Goal: Task Accomplishment & Management: Manage account settings

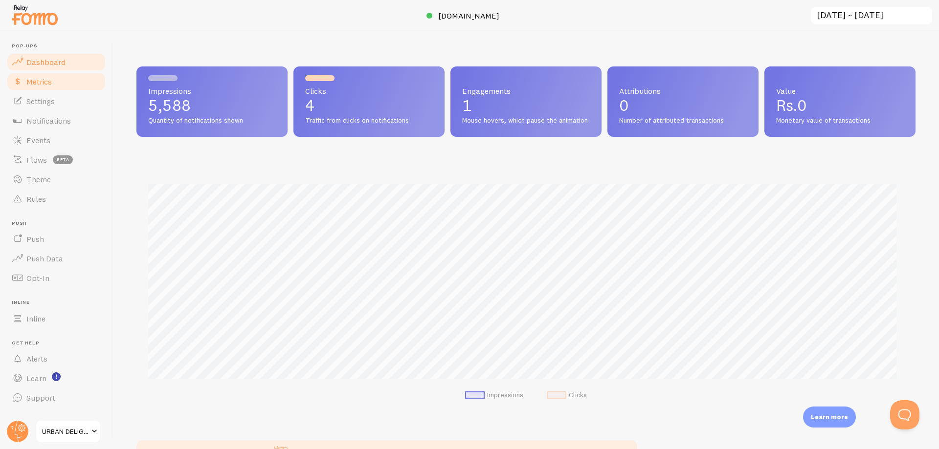
click at [57, 85] on link "Metrics" at bounding box center [56, 82] width 101 height 20
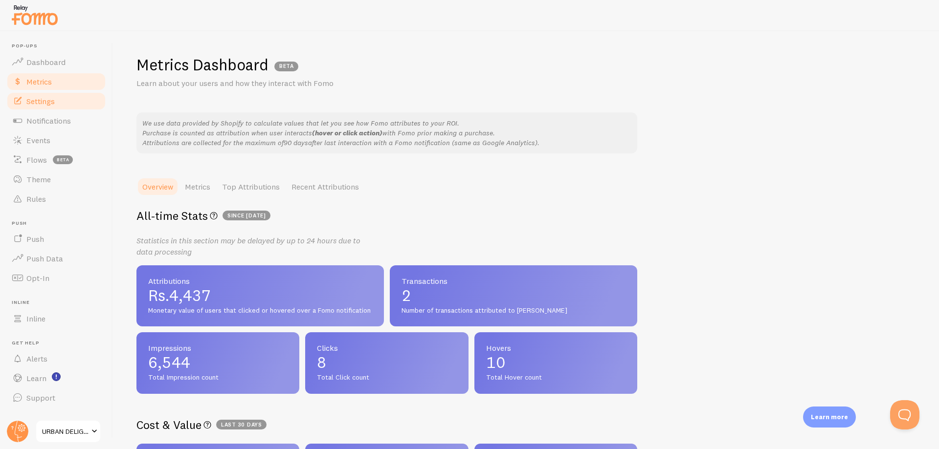
click at [58, 95] on link "Settings" at bounding box center [56, 101] width 101 height 20
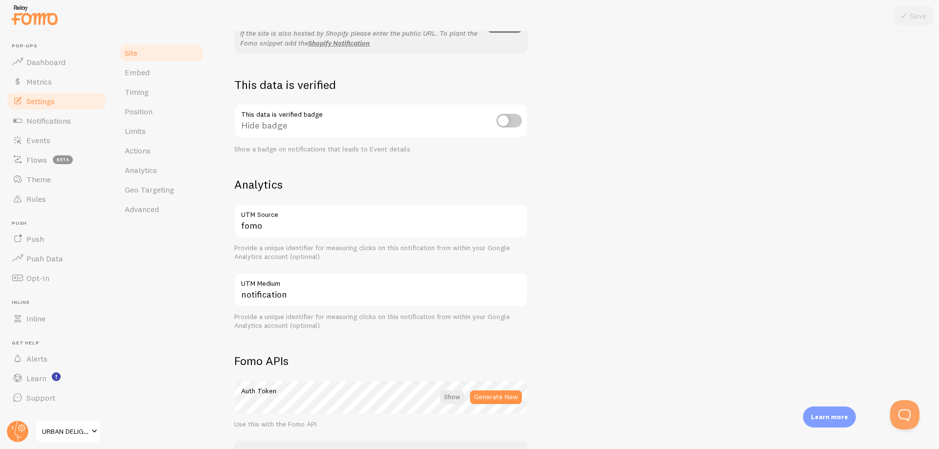
scroll to position [244, 0]
click at [151, 70] on link "Embed" at bounding box center [162, 73] width 86 height 20
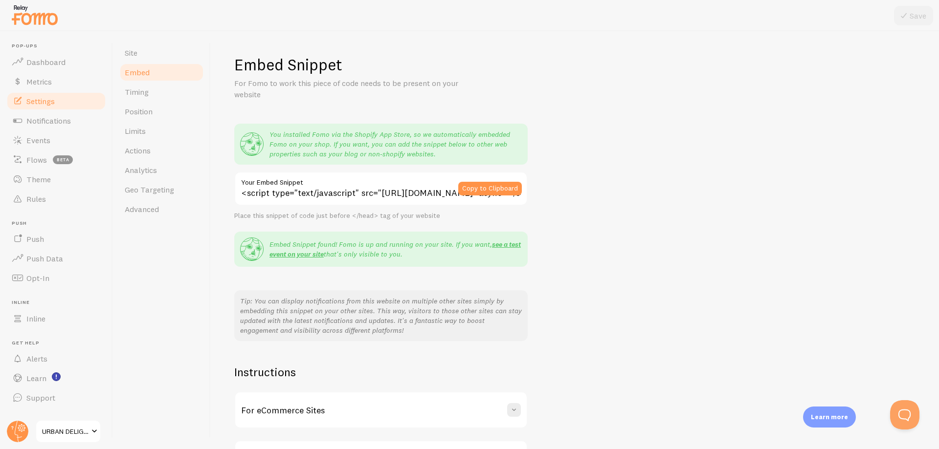
scroll to position [75, 0]
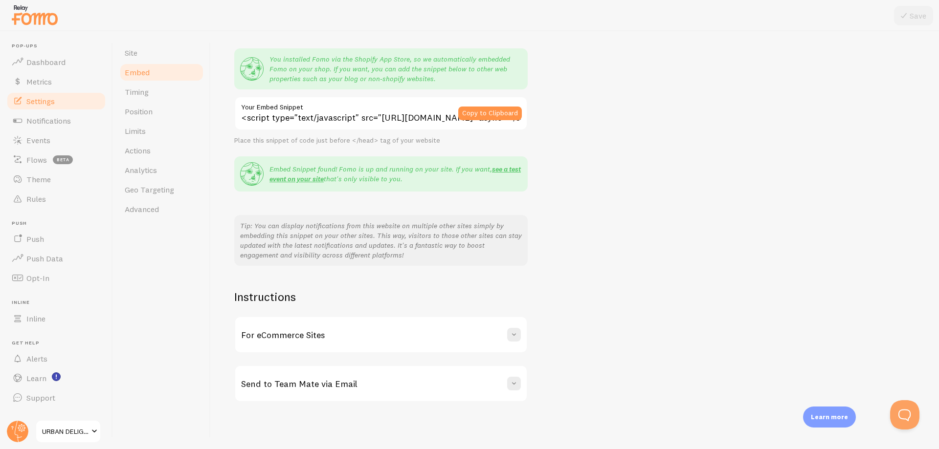
click at [413, 330] on div "For eCommerce Sites" at bounding box center [380, 334] width 291 height 35
click at [413, 328] on div "For eCommerce Sites" at bounding box center [380, 334] width 291 height 35
click at [127, 94] on span "Timing" at bounding box center [137, 92] width 24 height 10
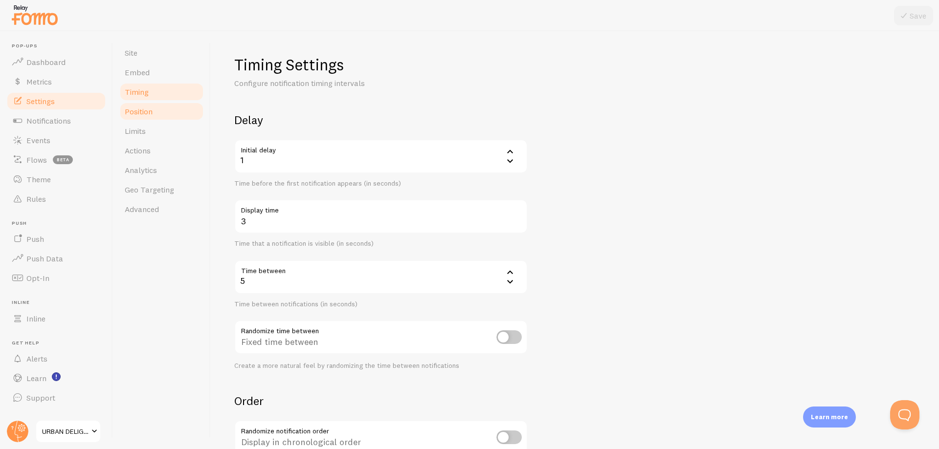
click at [156, 121] on link "Position" at bounding box center [162, 112] width 86 height 20
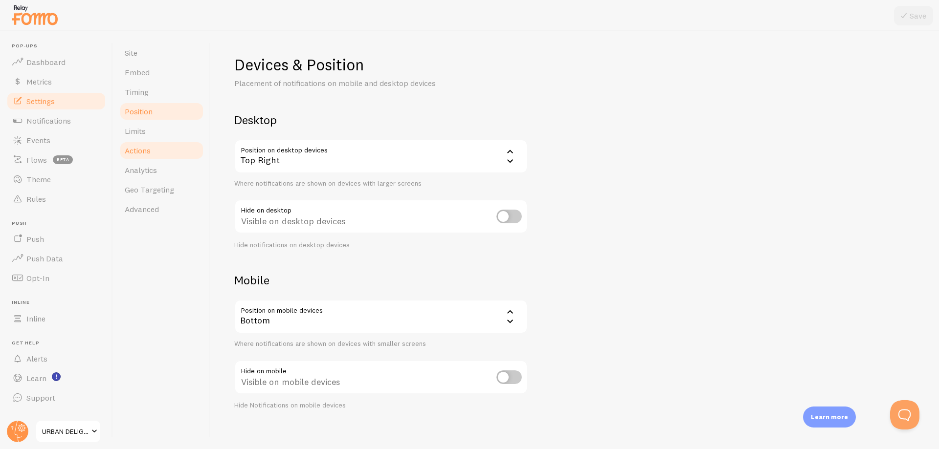
click at [160, 142] on link "Actions" at bounding box center [162, 151] width 86 height 20
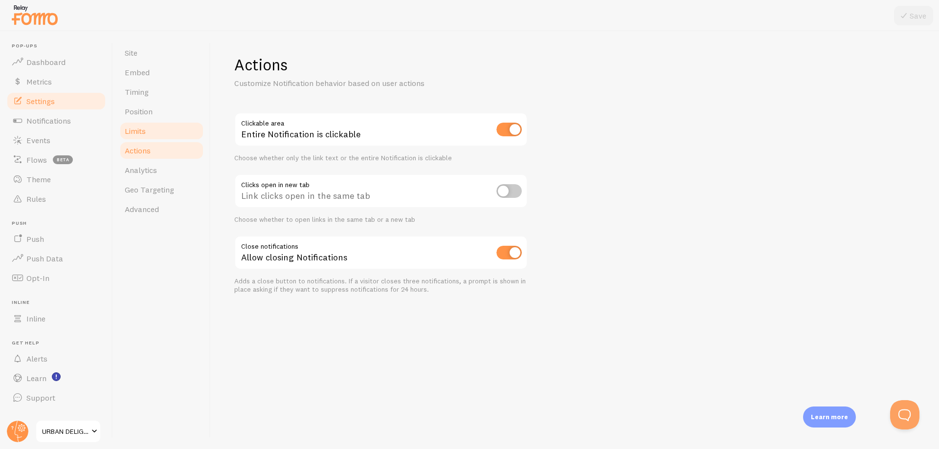
click at [158, 128] on link "Limits" at bounding box center [162, 131] width 86 height 20
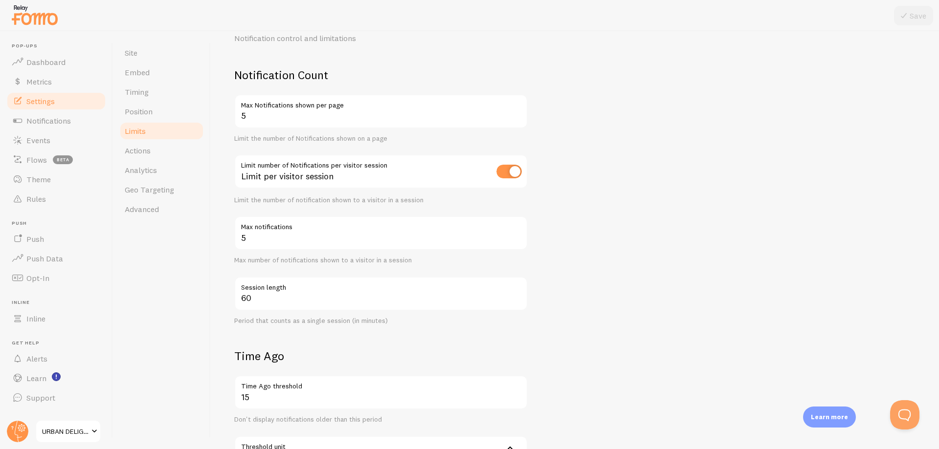
scroll to position [196, 0]
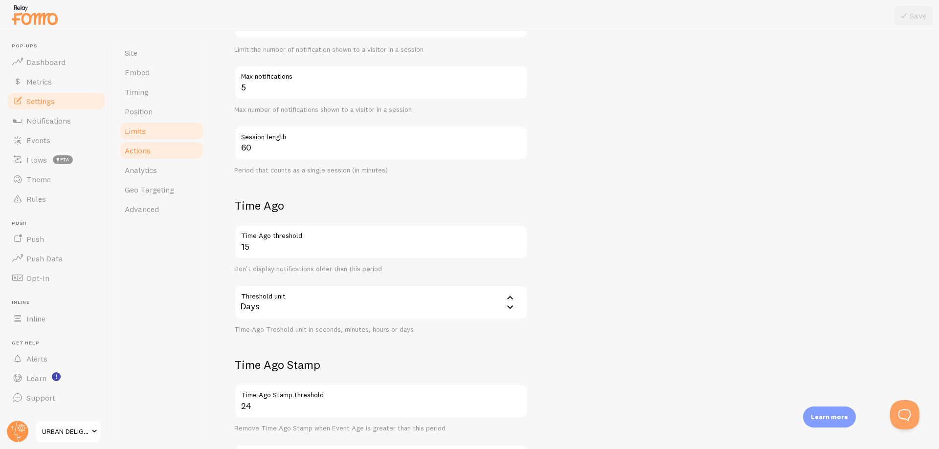
click at [151, 148] on link "Actions" at bounding box center [162, 151] width 86 height 20
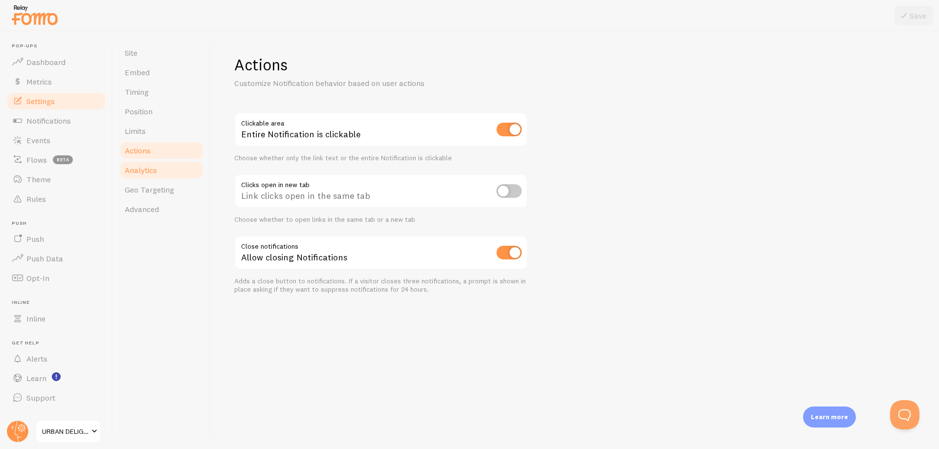
click at [157, 171] on span "Analytics" at bounding box center [141, 170] width 32 height 10
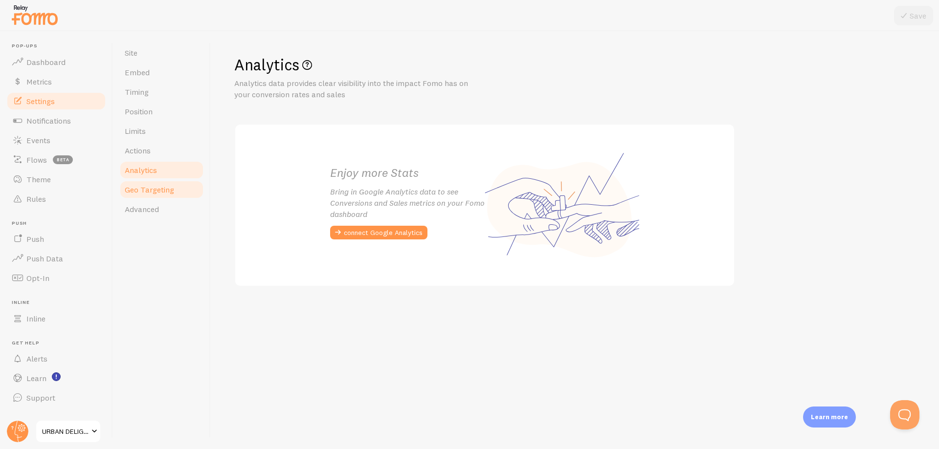
click at [159, 194] on span "Geo Targeting" at bounding box center [149, 190] width 49 height 10
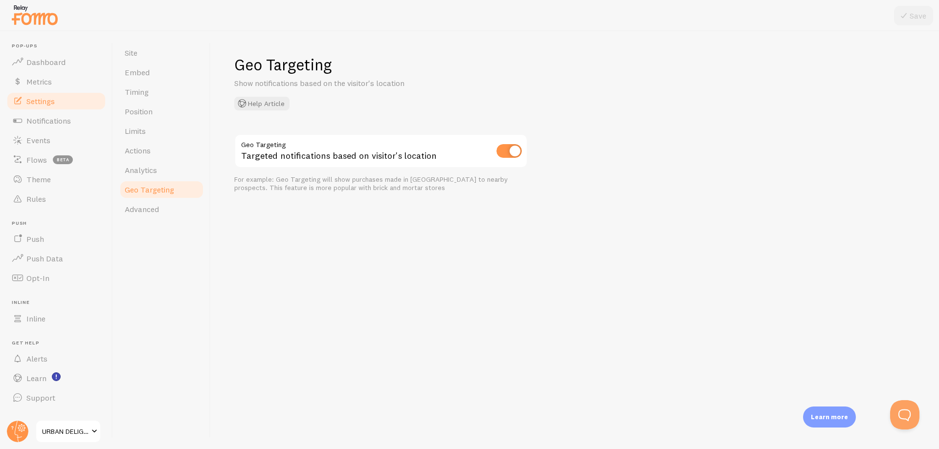
click at [154, 219] on div "Site Embed Timing Position Limits Actions Analytics Geo Targeting Advanced" at bounding box center [162, 240] width 98 height 418
click at [156, 211] on span "Advanced" at bounding box center [142, 209] width 34 height 10
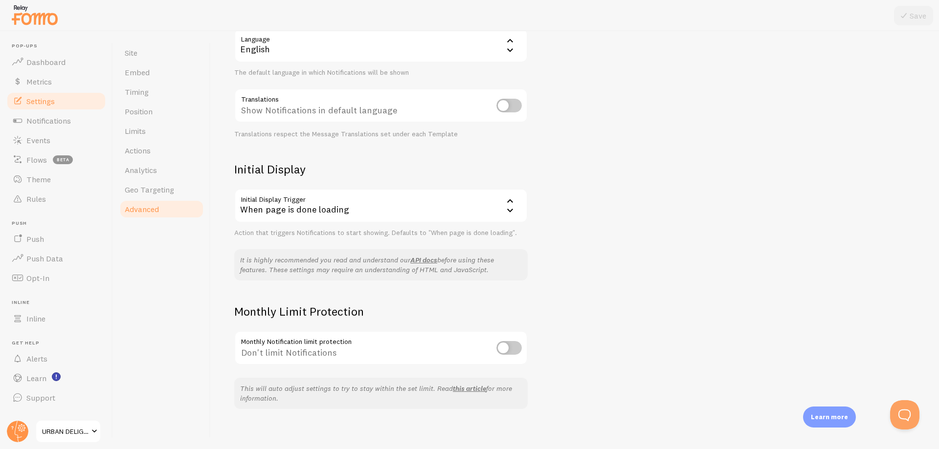
scroll to position [118, 0]
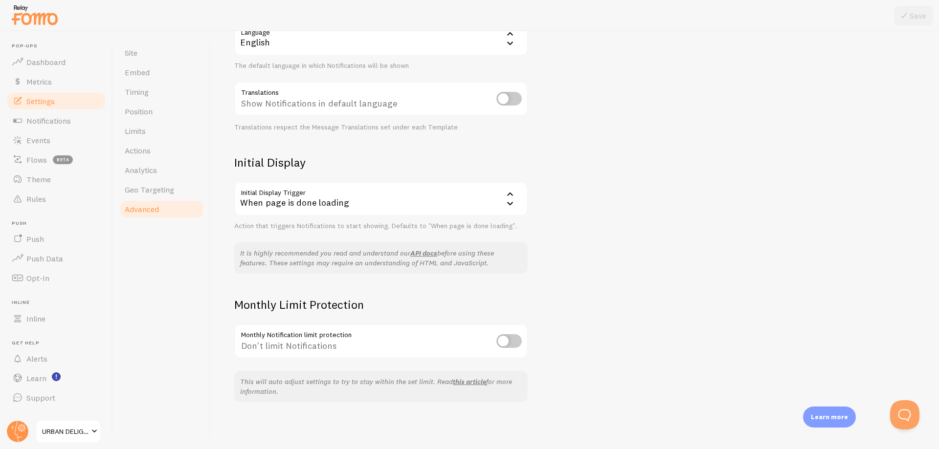
click at [371, 197] on div "When page is done loading" at bounding box center [380, 199] width 293 height 34
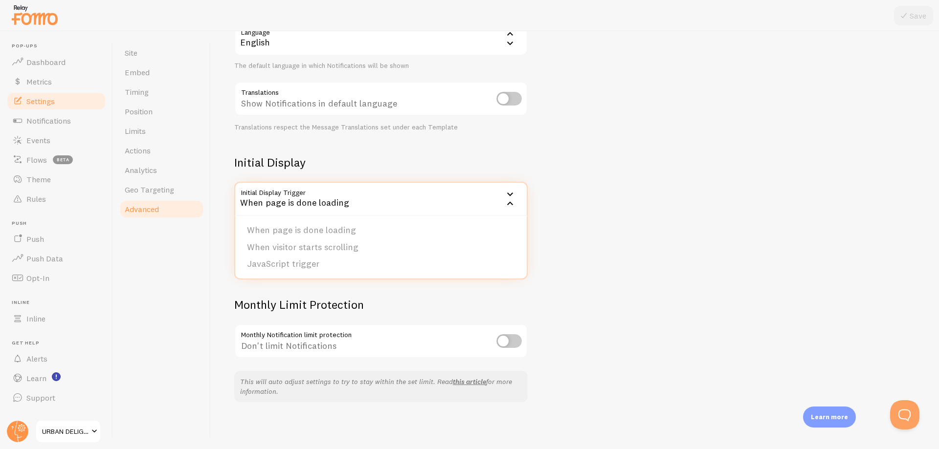
click at [617, 197] on div "Advanced Advanced options Language & Translations Help Article Language en Engl…" at bounding box center [575, 240] width 728 height 418
